Goal: Subscribe to service/newsletter

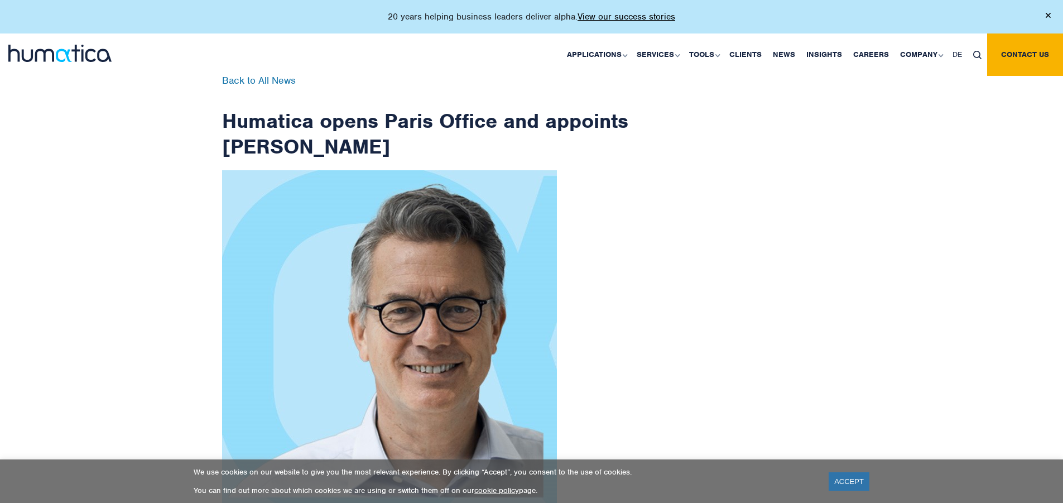
scroll to position [1780, 0]
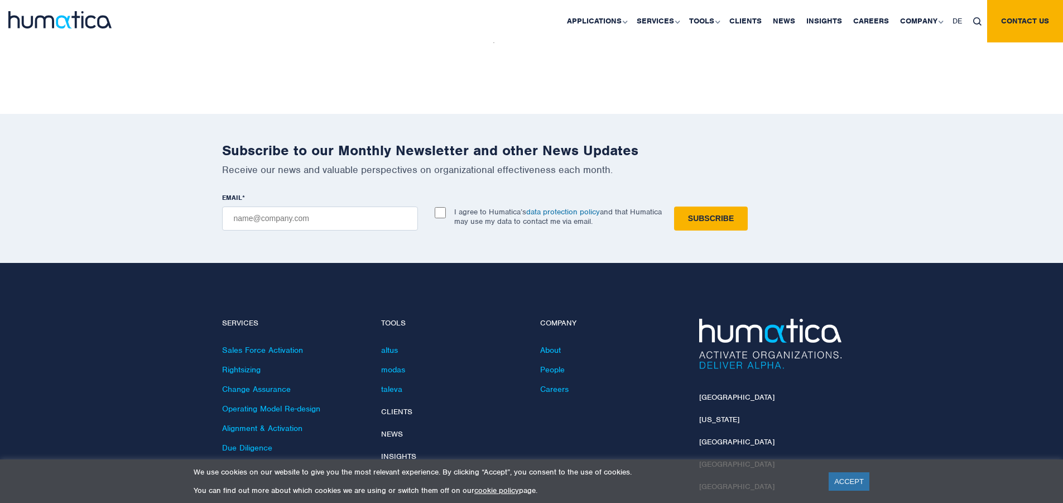
checkbox input "true"
type input "[EMAIL_ADDRESS][DOMAIN_NAME]"
click at [674, 206] on input "Subscribe" at bounding box center [711, 218] width 74 height 24
